Goal: Transaction & Acquisition: Purchase product/service

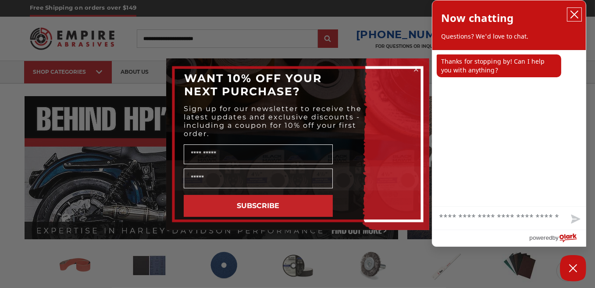
click at [575, 18] on icon "close chatbox" at bounding box center [574, 14] width 7 height 7
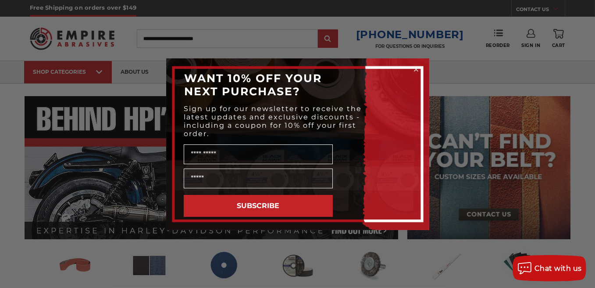
click at [418, 68] on icon "Close dialog" at bounding box center [416, 70] width 4 height 4
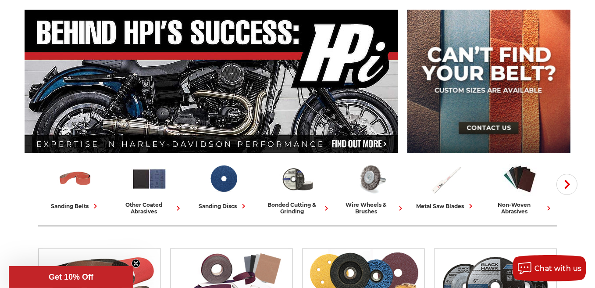
scroll to position [117, 0]
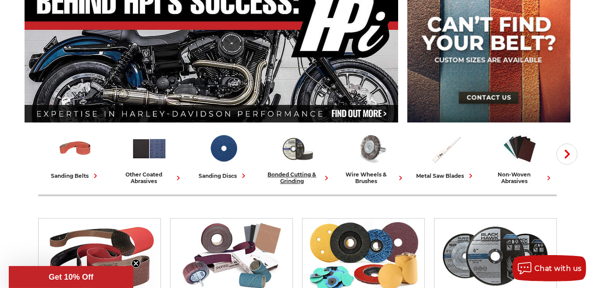
click at [293, 175] on div "bonded cutting & grinding" at bounding box center [297, 177] width 67 height 13
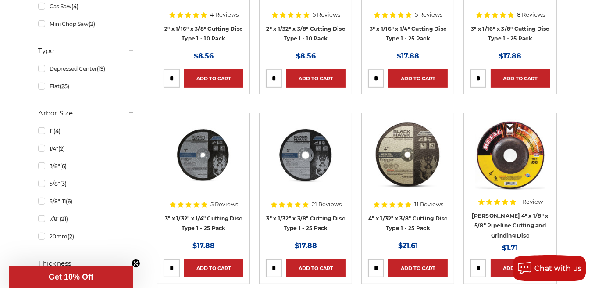
scroll to position [380, 0]
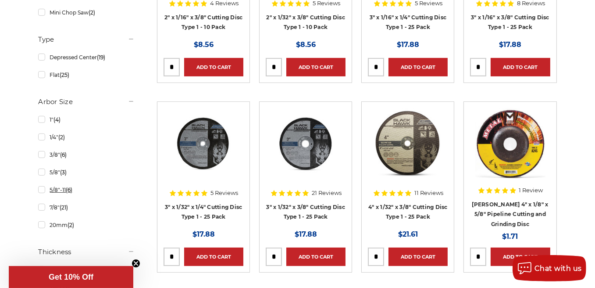
click at [40, 189] on link "5/8"-11 (6)" at bounding box center [86, 189] width 96 height 15
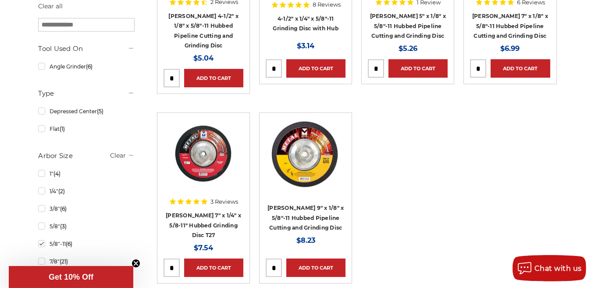
scroll to position [321, 0]
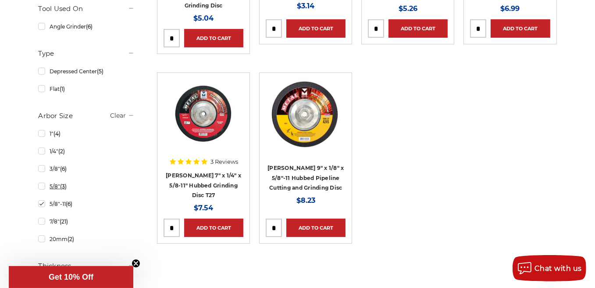
click at [42, 185] on link "5/8" (3)" at bounding box center [86, 185] width 96 height 15
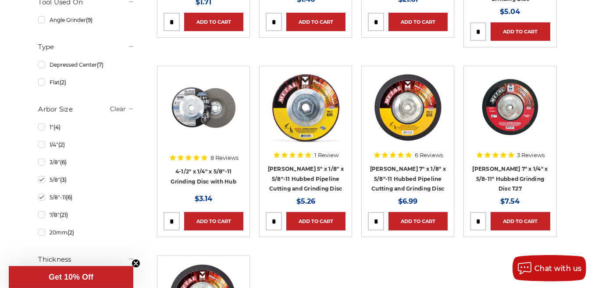
scroll to position [310, 0]
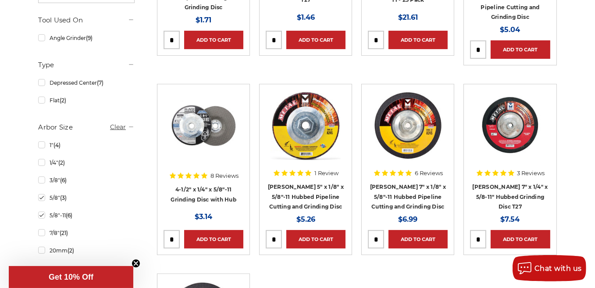
click at [119, 126] on link "Clear" at bounding box center [118, 127] width 16 height 8
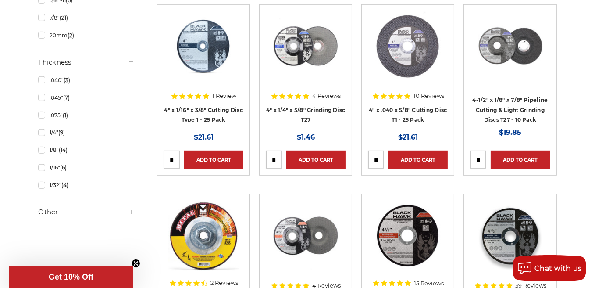
scroll to position [570, 0]
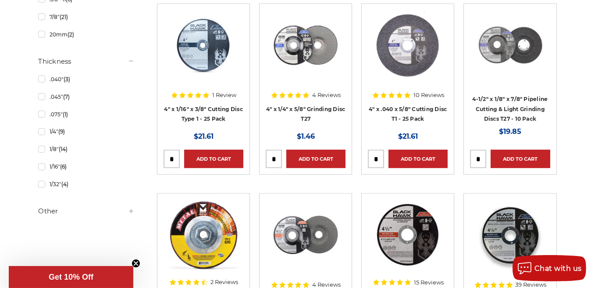
click at [131, 209] on use at bounding box center [131, 211] width 4 height 4
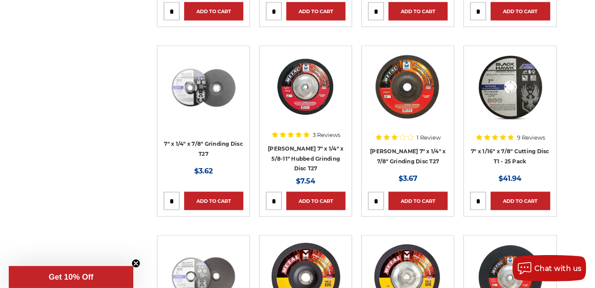
scroll to position [1667, 0]
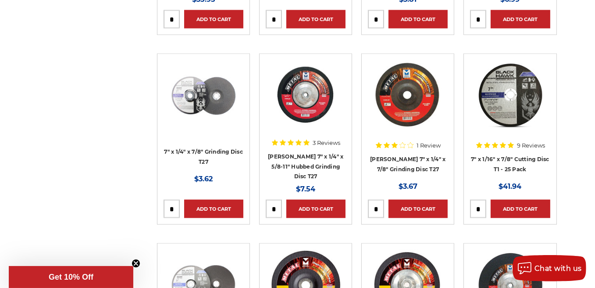
click at [512, 101] on img at bounding box center [510, 95] width 70 height 70
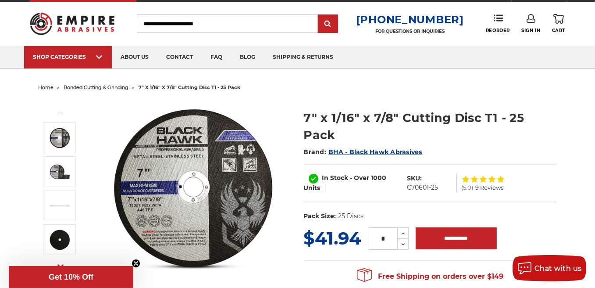
scroll to position [14, 0]
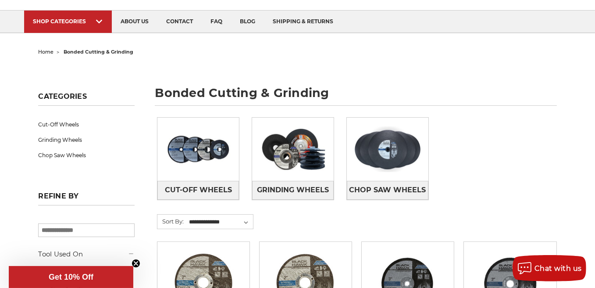
scroll to position [51, 0]
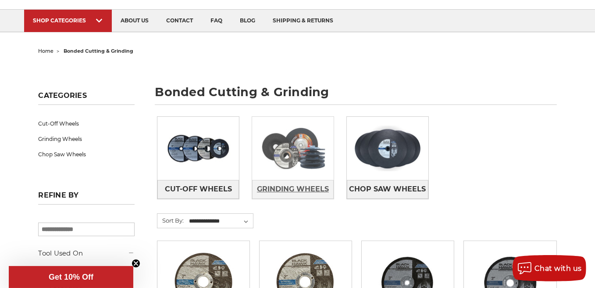
click at [299, 188] on span "Grinding Wheels" at bounding box center [293, 189] width 72 height 15
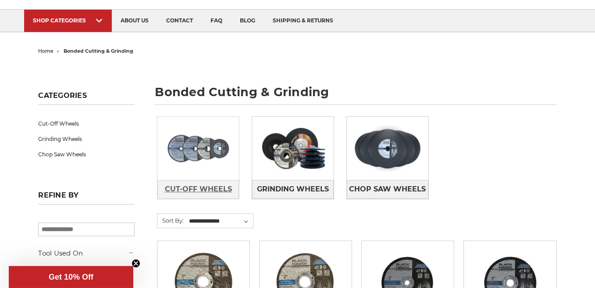
click at [211, 185] on span "Cut-Off Wheels" at bounding box center [198, 189] width 67 height 15
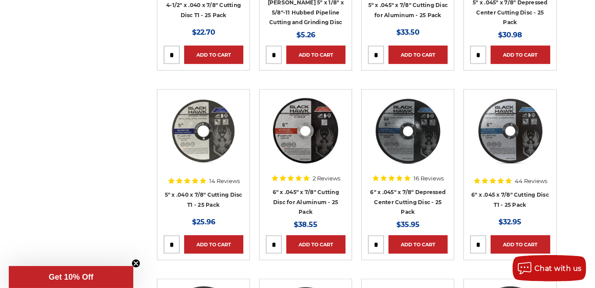
scroll to position [1067, 0]
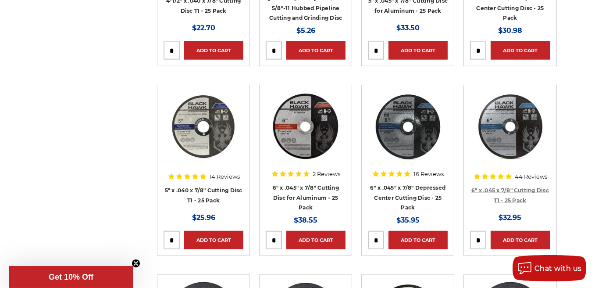
click at [510, 187] on link "6" x .045 x 7/8" Cutting Disc T1 - 25 Pack" at bounding box center [510, 195] width 78 height 17
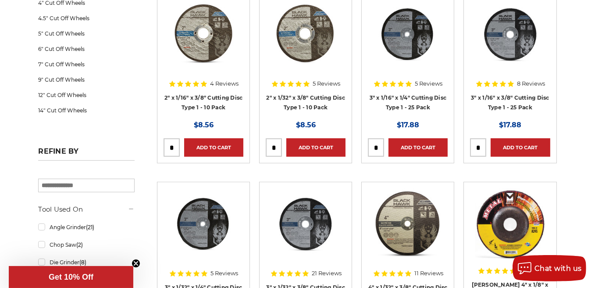
scroll to position [190, 0]
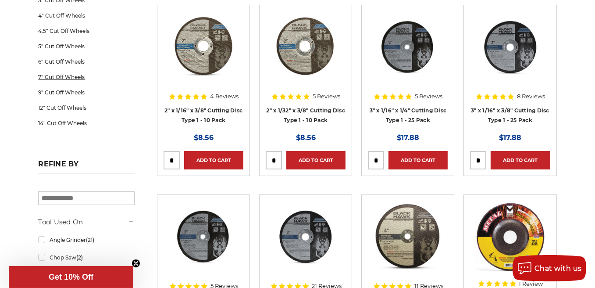
click at [62, 75] on link "7" Cut Off Wheels" at bounding box center [86, 76] width 96 height 15
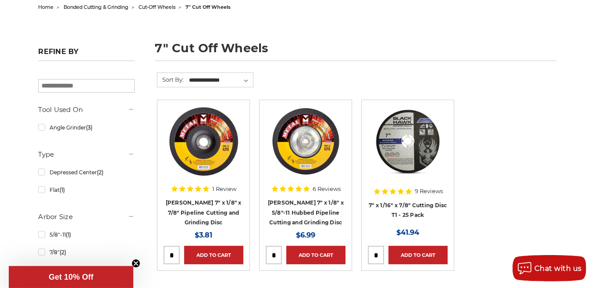
scroll to position [102, 0]
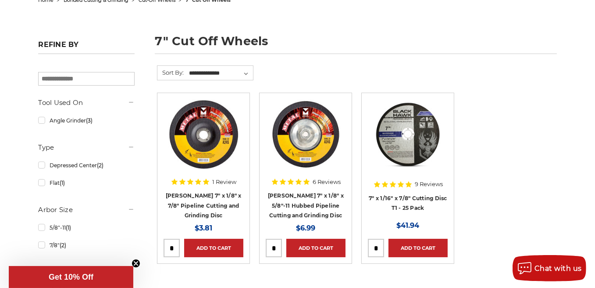
click at [409, 203] on h4 "7" x 1/16" x 7/8" Cutting Disc T1 - 25 Pack" at bounding box center [408, 205] width 80 height 25
click at [420, 139] on img at bounding box center [408, 134] width 70 height 70
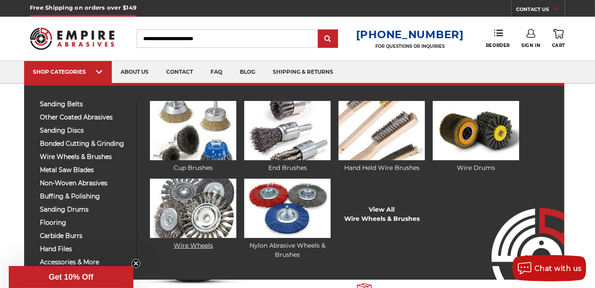
click at [218, 196] on img at bounding box center [193, 207] width 86 height 59
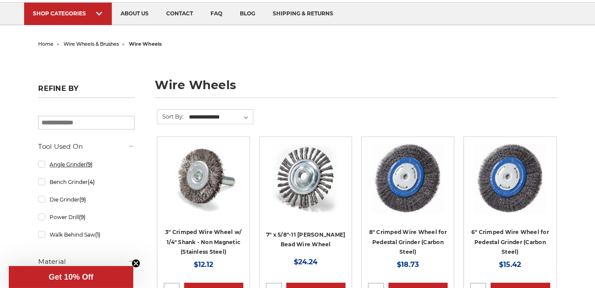
click at [69, 164] on link "Angle Grinder (9)" at bounding box center [86, 164] width 96 height 15
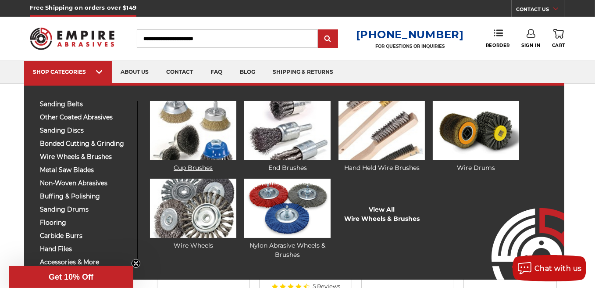
click at [205, 144] on img at bounding box center [193, 130] width 86 height 59
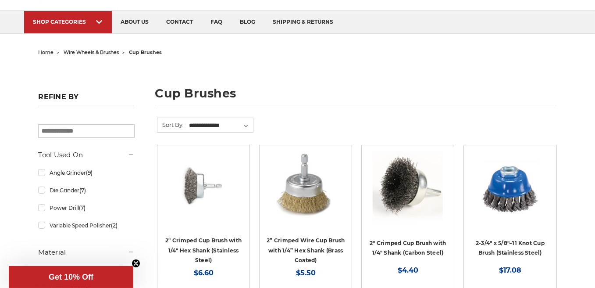
scroll to position [58, 0]
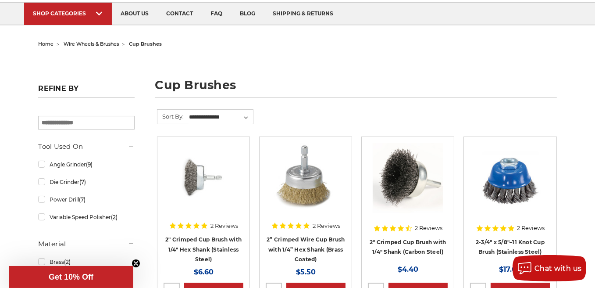
click at [42, 164] on link "Angle Grinder (9)" at bounding box center [86, 164] width 96 height 15
